Goal: Navigation & Orientation: Find specific page/section

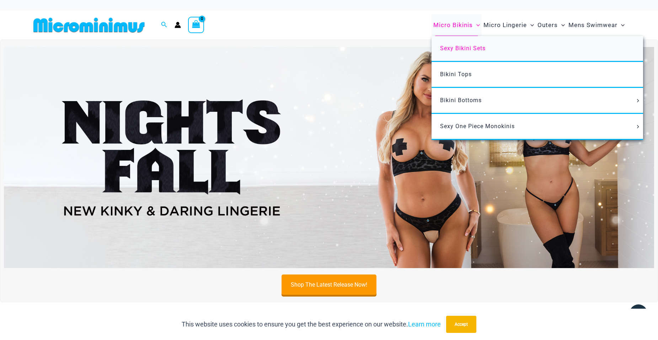
click at [453, 47] on span "Sexy Bikini Sets" at bounding box center [463, 48] width 46 height 7
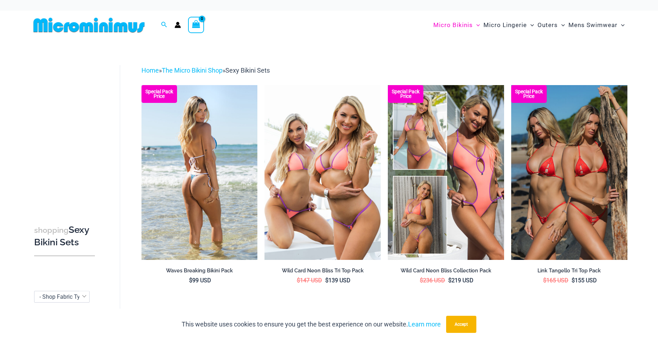
click at [201, 147] on img at bounding box center [200, 172] width 116 height 174
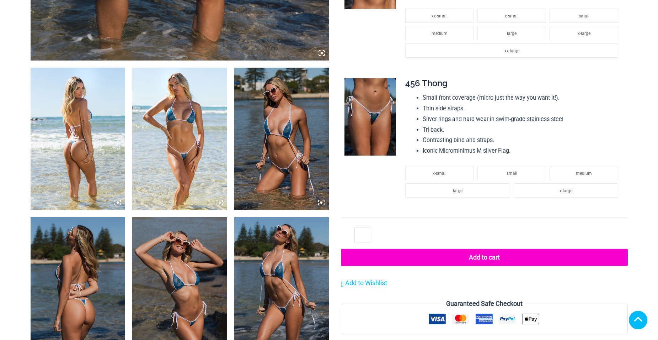
scroll to position [462, 0]
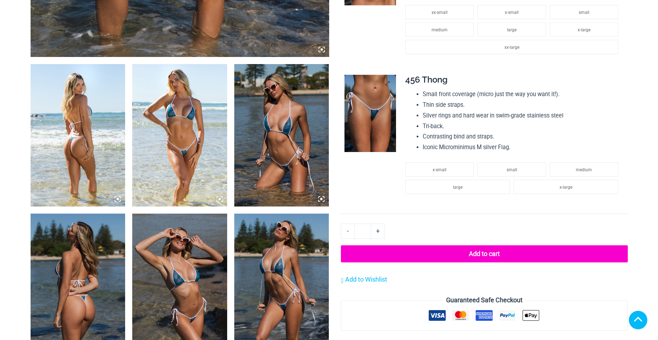
click at [376, 122] on img at bounding box center [371, 114] width 52 height 78
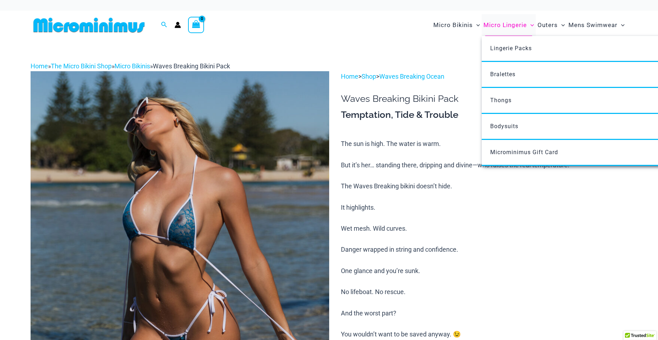
click at [502, 24] on span "Micro Lingerie" at bounding box center [505, 25] width 43 height 18
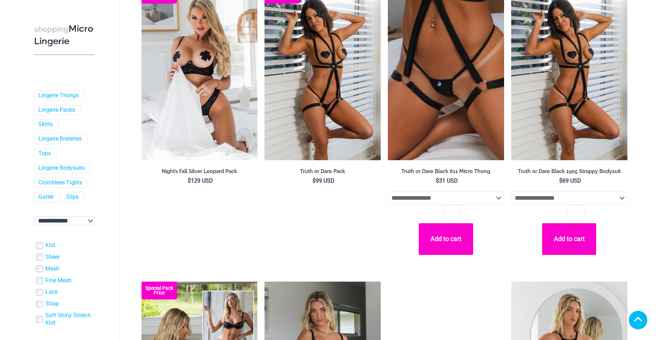
scroll to position [320, 0]
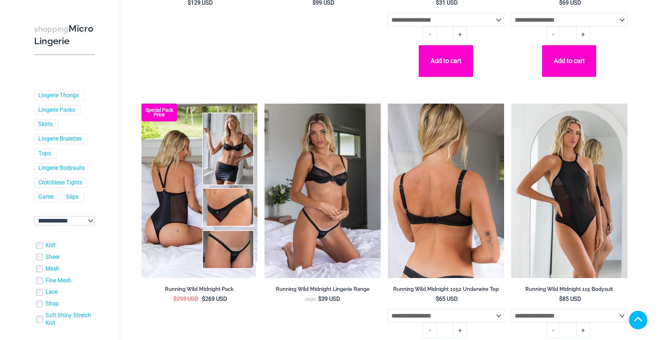
click at [437, 182] on img at bounding box center [446, 191] width 116 height 174
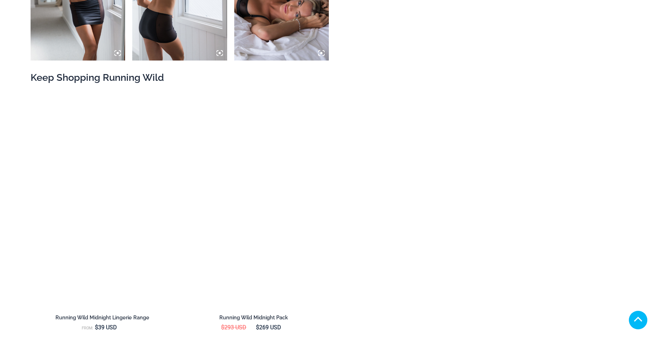
scroll to position [996, 0]
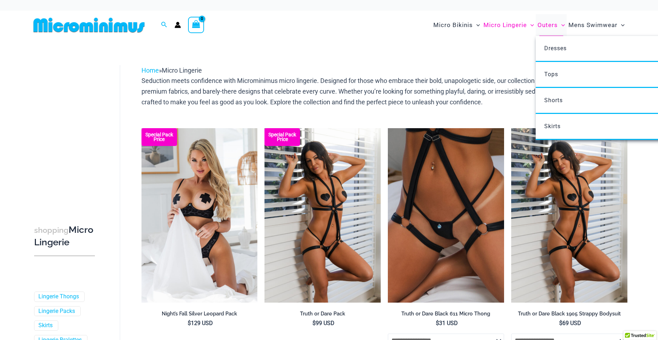
click at [550, 24] on span "Outers" at bounding box center [548, 25] width 20 height 18
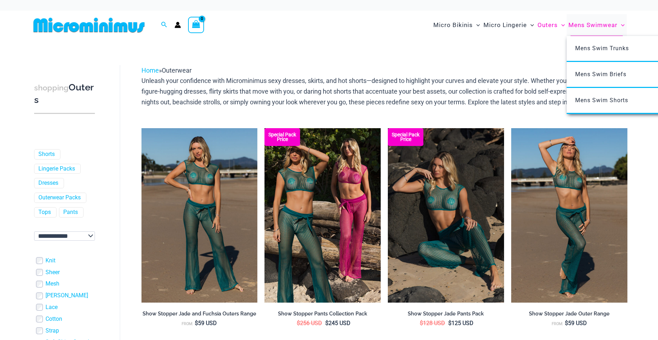
click at [590, 24] on span "Mens Swimwear" at bounding box center [593, 25] width 49 height 18
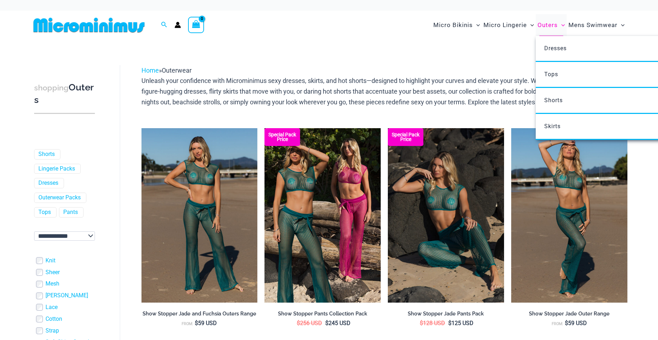
click at [550, 23] on span "Outers" at bounding box center [548, 25] width 20 height 18
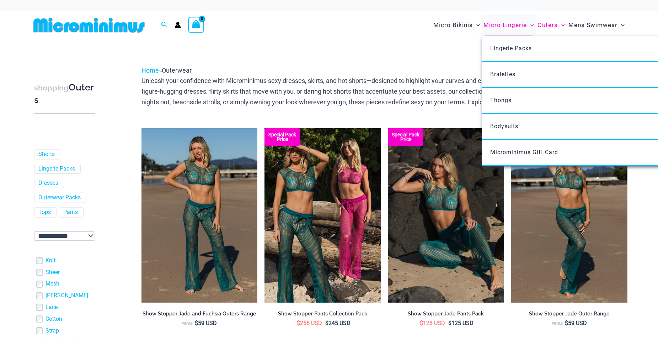
click at [504, 25] on span "Micro Lingerie" at bounding box center [505, 25] width 43 height 18
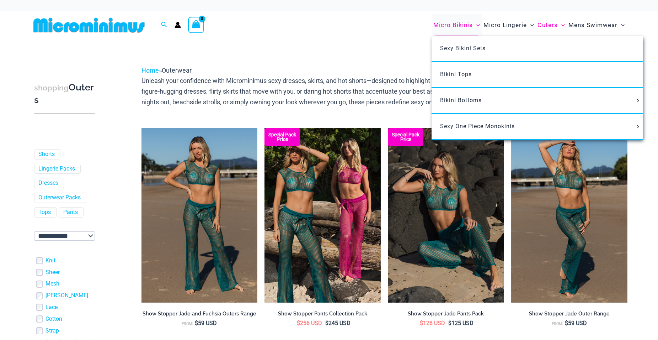
drag, startPoint x: 442, startPoint y: 24, endPoint x: 446, endPoint y: 23, distance: 4.0
click at [442, 24] on span "Micro Bikinis" at bounding box center [453, 25] width 39 height 18
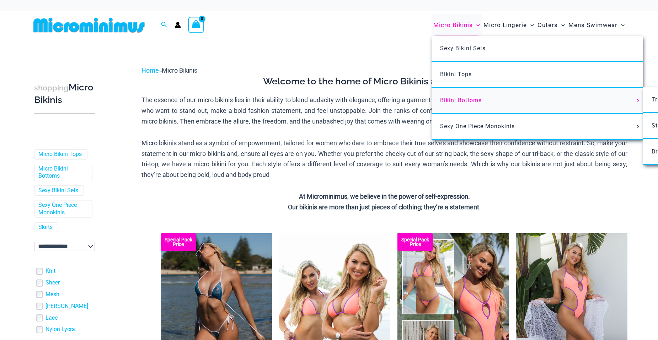
click at [461, 99] on span "Bikini Bottoms" at bounding box center [461, 100] width 42 height 7
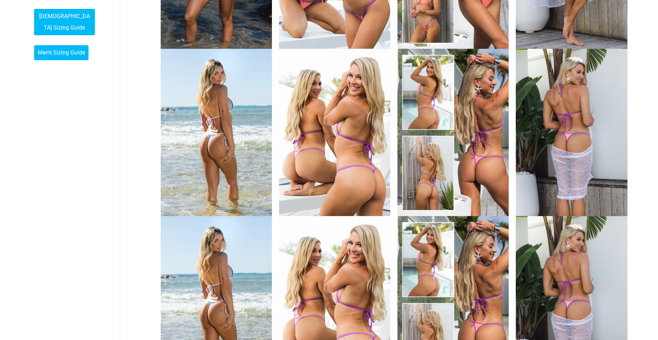
scroll to position [356, 0]
